Goal: Transaction & Acquisition: Purchase product/service

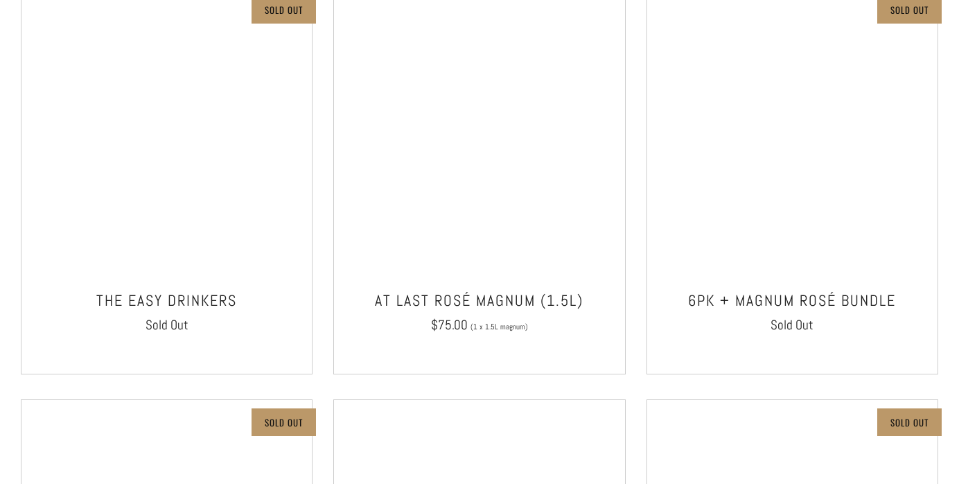
scroll to position [708, 0]
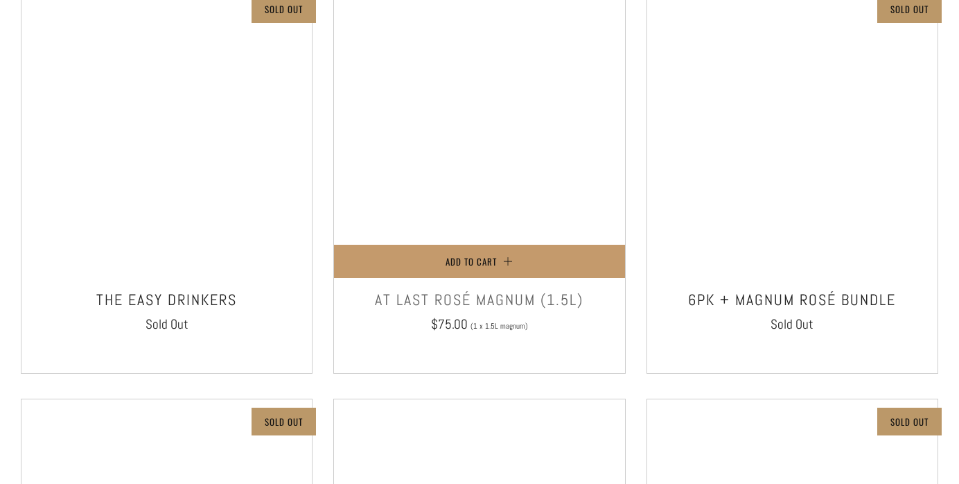
click at [487, 177] on div "Add to Cart At Last Rosé Magnum (1.5L) $75.00" at bounding box center [479, 179] width 292 height 387
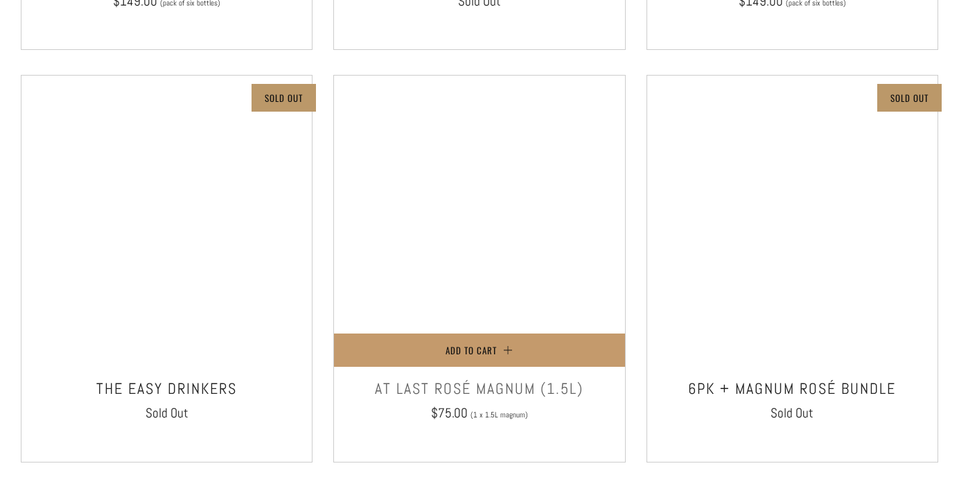
scroll to position [605, 0]
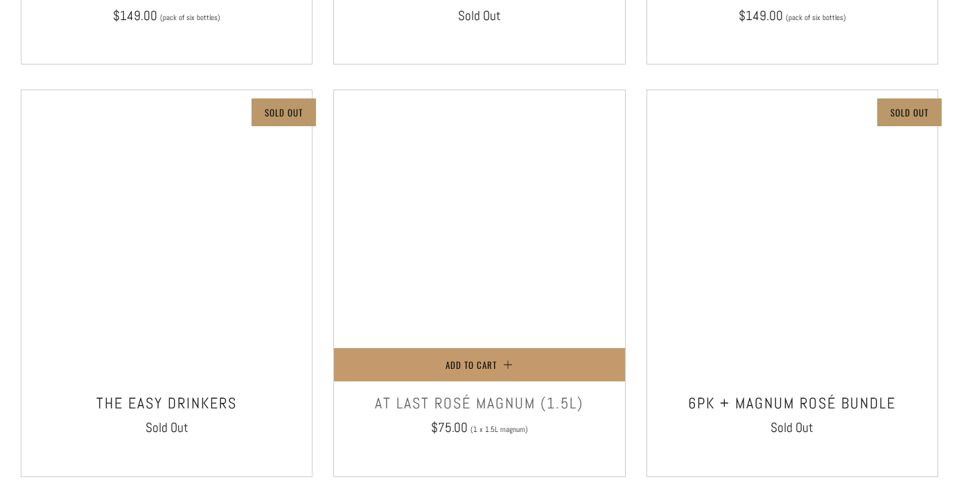
click at [482, 194] on div "Add to Cart At Last Rosé Magnum (1.5L) $75.00" at bounding box center [479, 282] width 292 height 387
click at [473, 404] on h3 "At Last Rosé Magnum (1.5L)" at bounding box center [479, 403] width 276 height 28
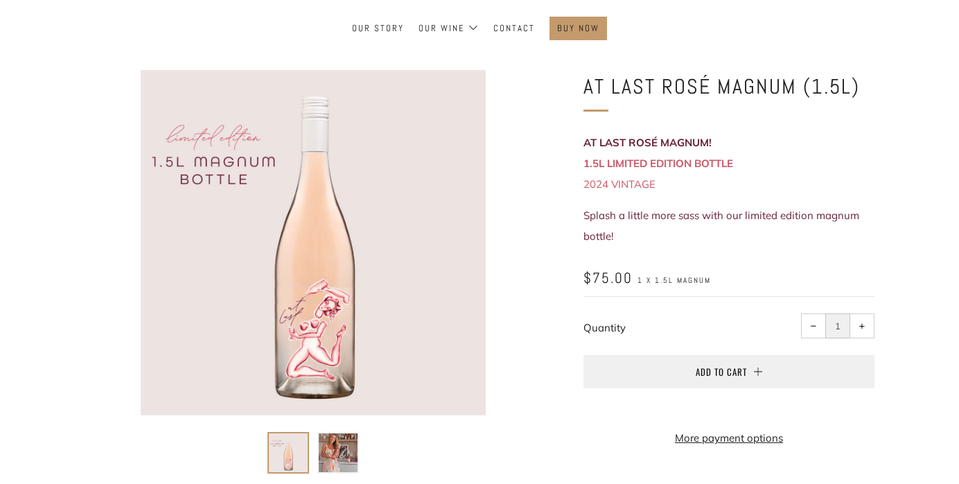
scroll to position [109, 0]
click at [336, 291] on div at bounding box center [313, 241] width 345 height 345
